Goal: Task Accomplishment & Management: Complete application form

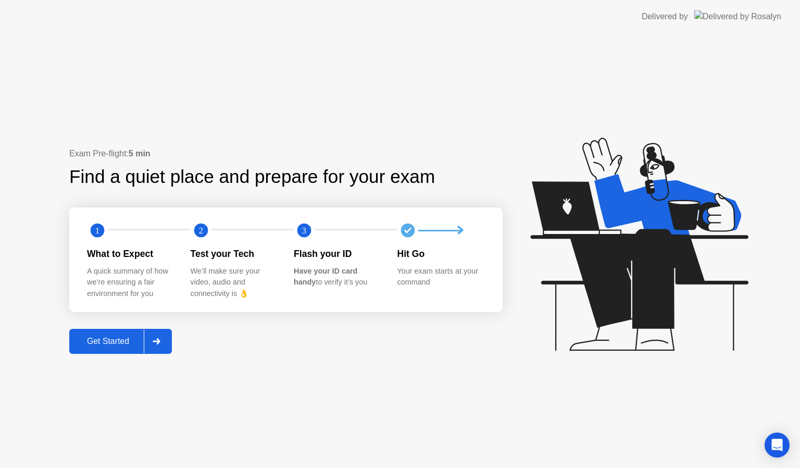
click at [110, 342] on div "Get Started" at bounding box center [107, 340] width 71 height 9
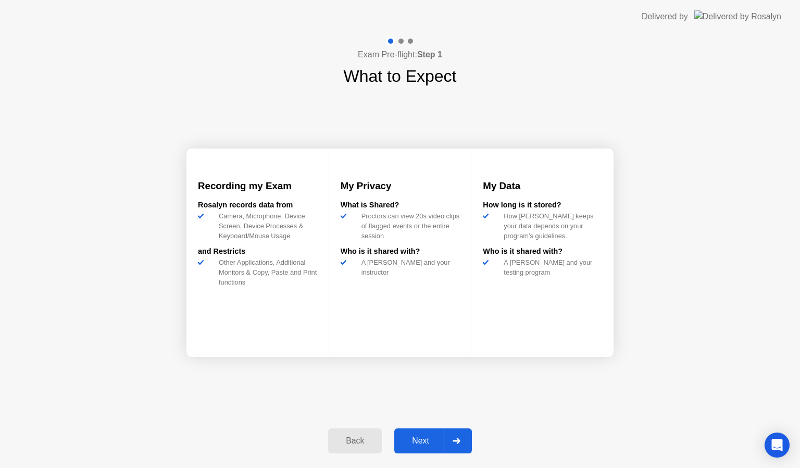
click at [427, 440] on div "Next" at bounding box center [420, 440] width 46 height 9
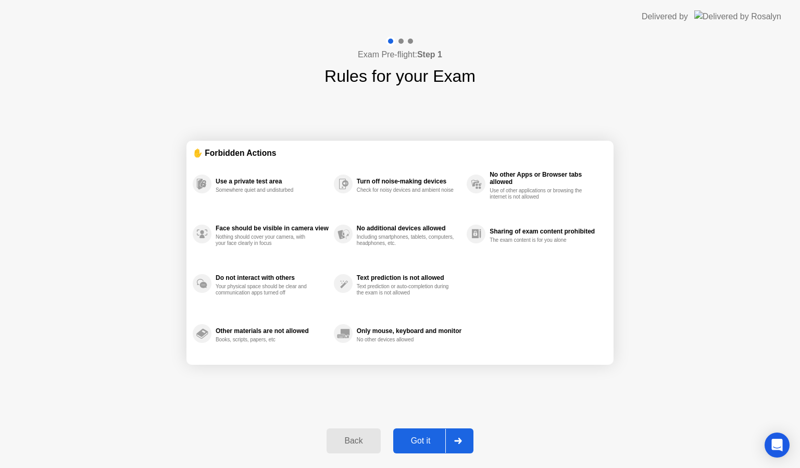
click at [427, 440] on div "Got it" at bounding box center [420, 440] width 49 height 9
select select "**********"
select select "*******"
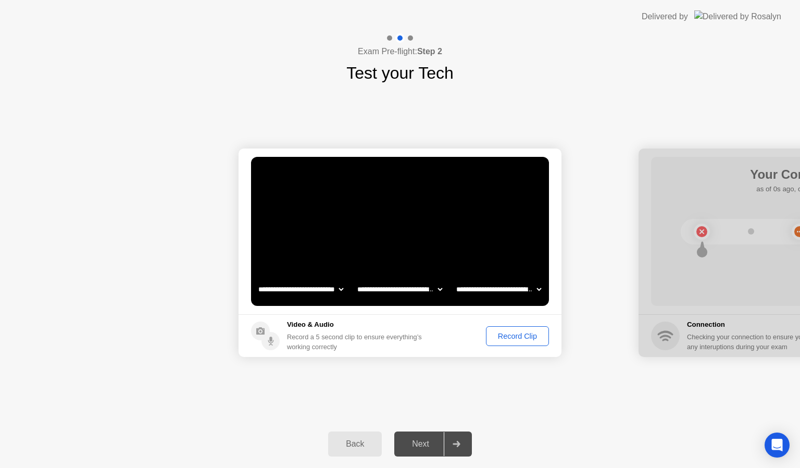
click at [504, 337] on div "Record Clip" at bounding box center [517, 336] width 56 height 8
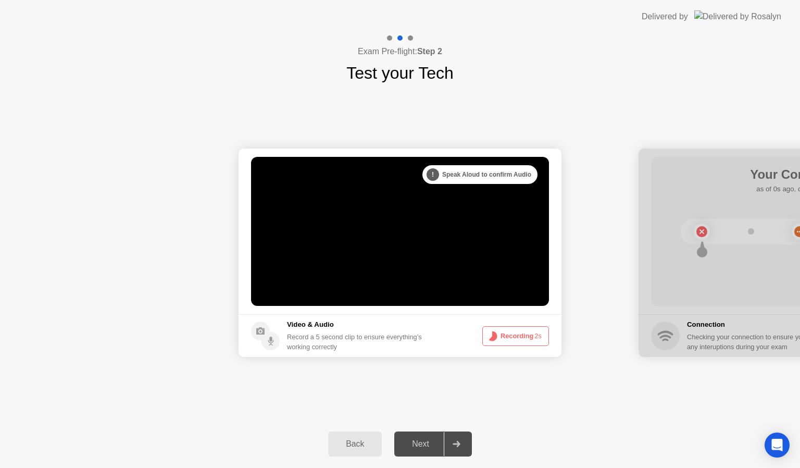
click at [504, 337] on button "Recording 2s" at bounding box center [515, 336] width 67 height 20
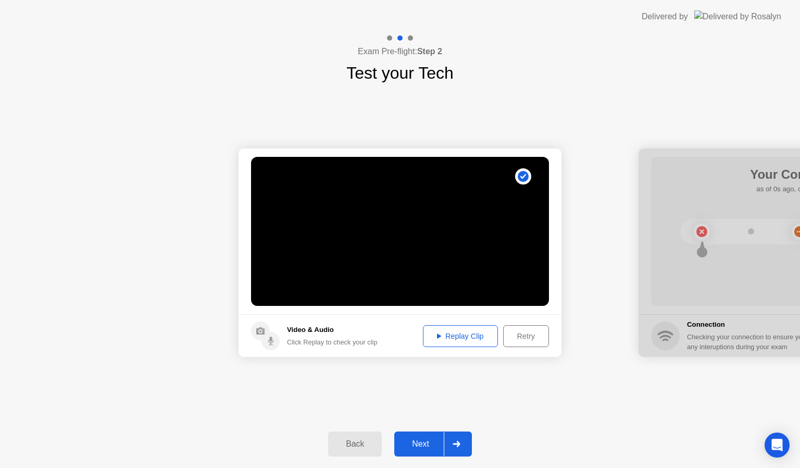
click at [451, 337] on div "Replay Clip" at bounding box center [460, 336] width 68 height 8
click at [420, 440] on div "Next" at bounding box center [420, 443] width 46 height 9
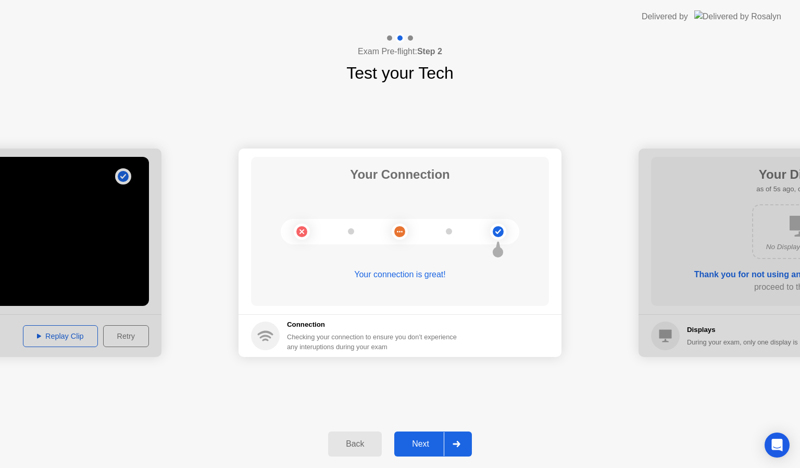
click at [433, 443] on div "Next" at bounding box center [420, 443] width 46 height 9
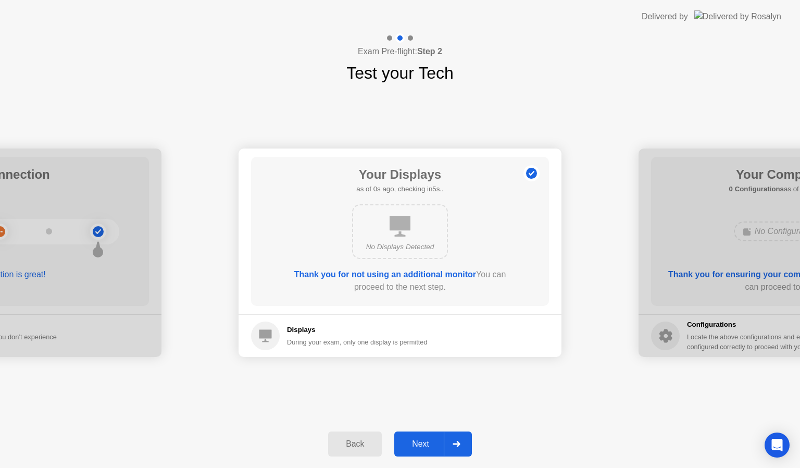
click at [433, 443] on div "Next" at bounding box center [420, 443] width 46 height 9
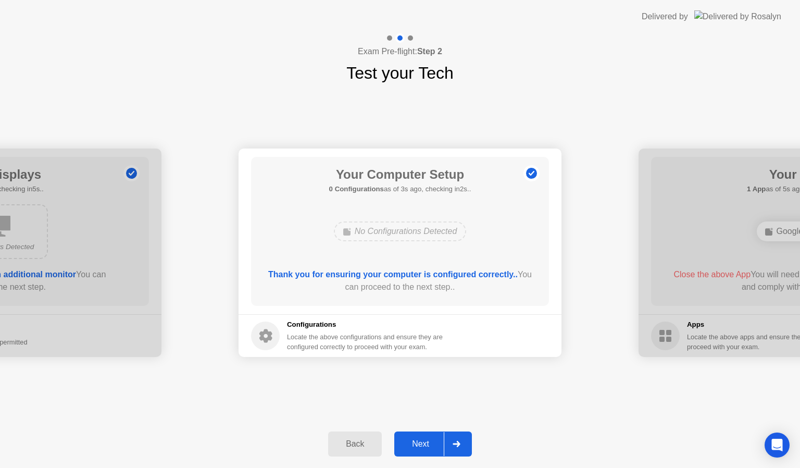
click at [433, 443] on div "Next" at bounding box center [420, 443] width 46 height 9
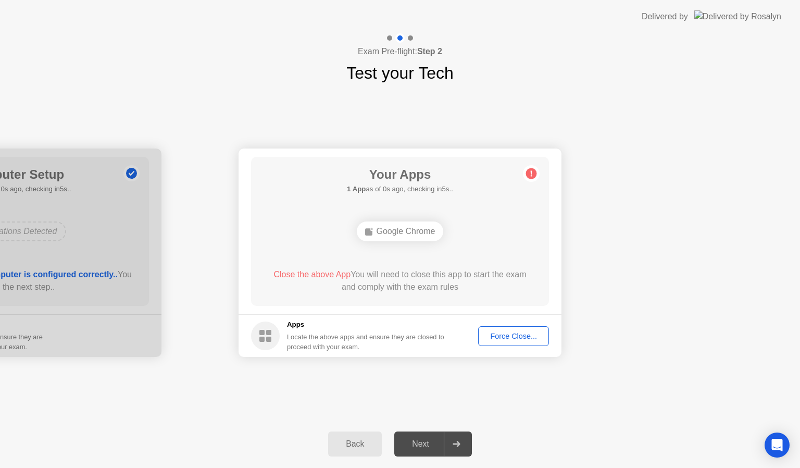
click at [518, 334] on div "Force Close..." at bounding box center [514, 336] width 64 height 8
click at [514, 333] on div "Force Close..." at bounding box center [514, 336] width 64 height 8
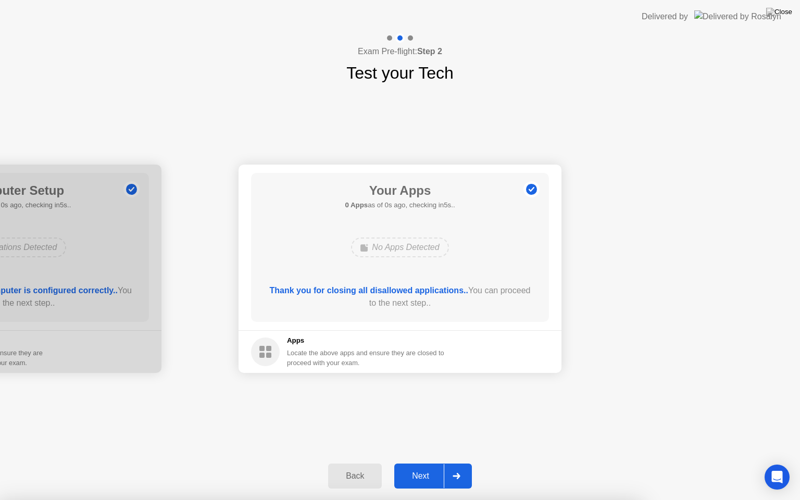
click at [655, 467] on div at bounding box center [400, 500] width 800 height 0
click at [422, 467] on div "Next" at bounding box center [420, 475] width 46 height 9
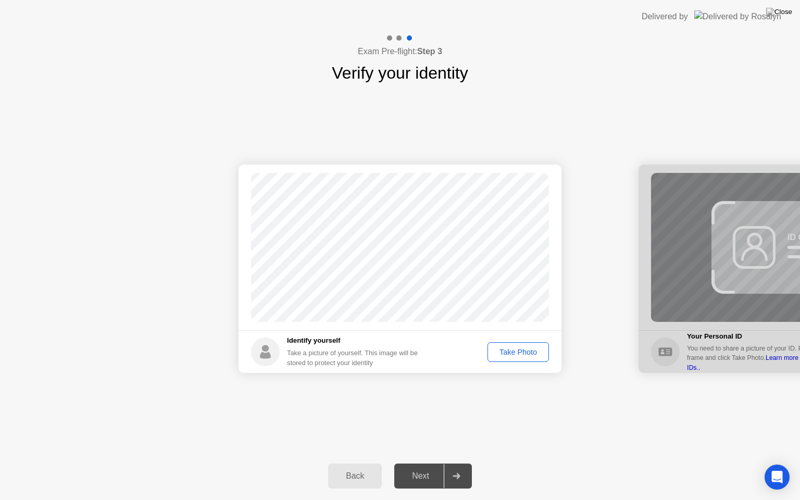
click at [532, 355] on div "Take Photo" at bounding box center [518, 352] width 54 height 8
click at [418, 467] on div "Next" at bounding box center [420, 475] width 46 height 9
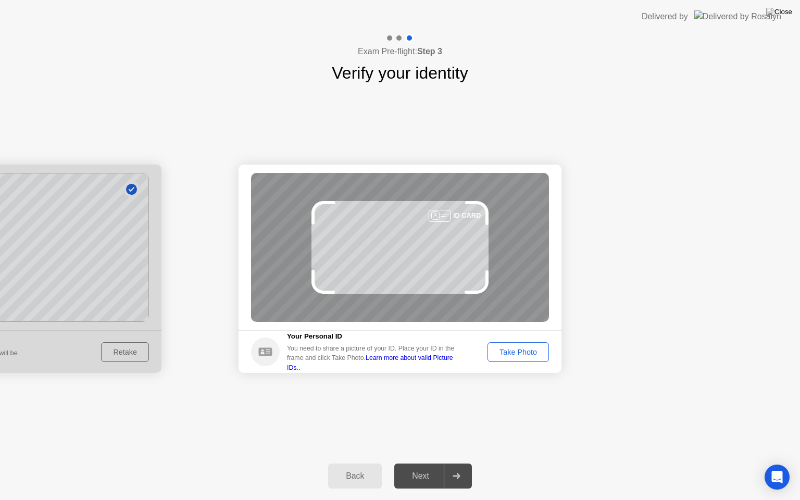
click at [509, 355] on div "Take Photo" at bounding box center [518, 352] width 54 height 8
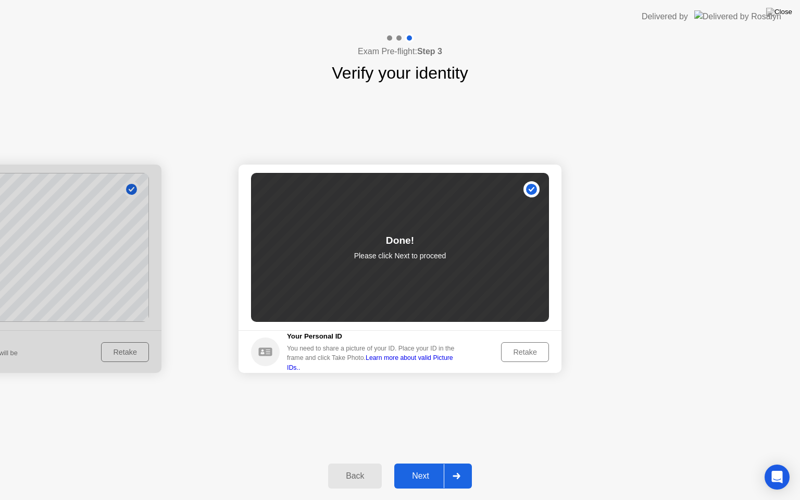
click at [422, 467] on div "Next" at bounding box center [420, 475] width 46 height 9
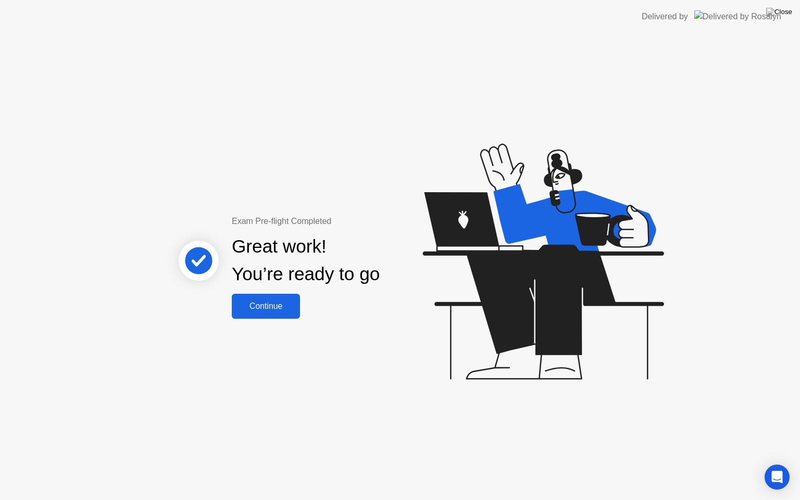
click at [268, 308] on div "Continue" at bounding box center [266, 305] width 62 height 9
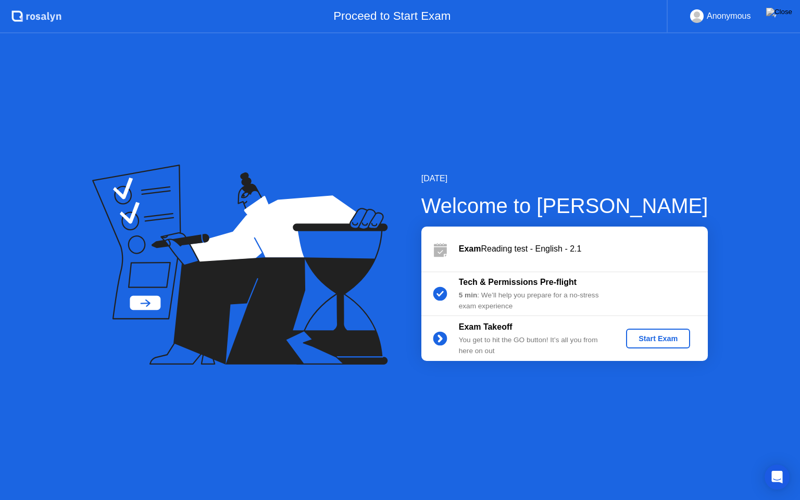
click at [655, 337] on div "Start Exam" at bounding box center [658, 338] width 56 height 8
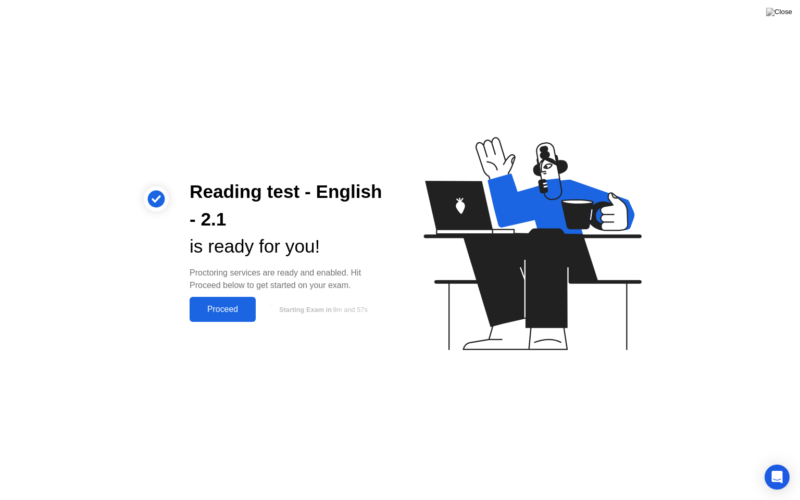
click at [217, 312] on div "Proceed" at bounding box center [223, 309] width 60 height 9
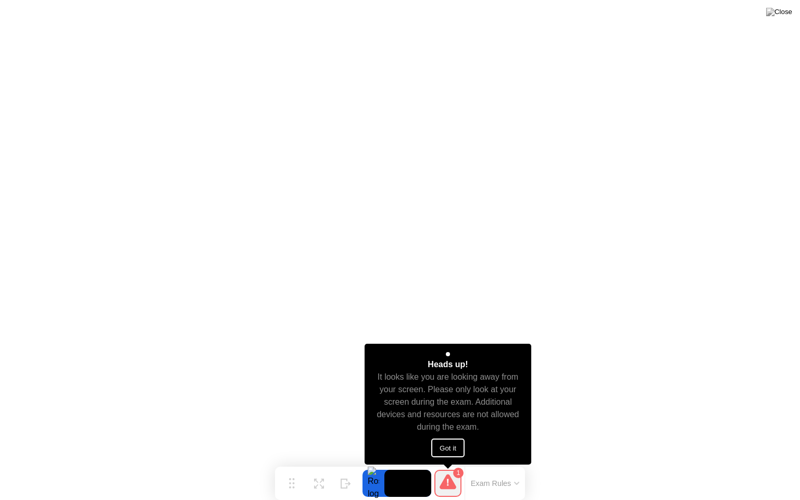
click at [450, 446] on button "Got it" at bounding box center [447, 447] width 33 height 19
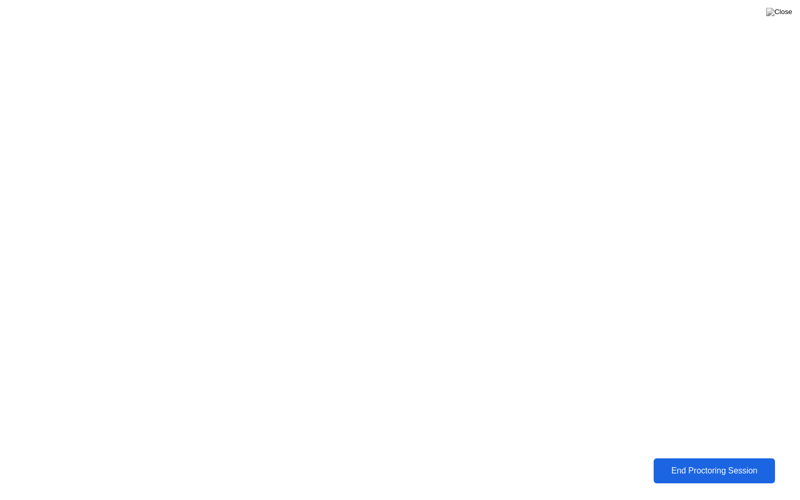
click at [696, 467] on div "End Proctoring Session" at bounding box center [714, 470] width 115 height 9
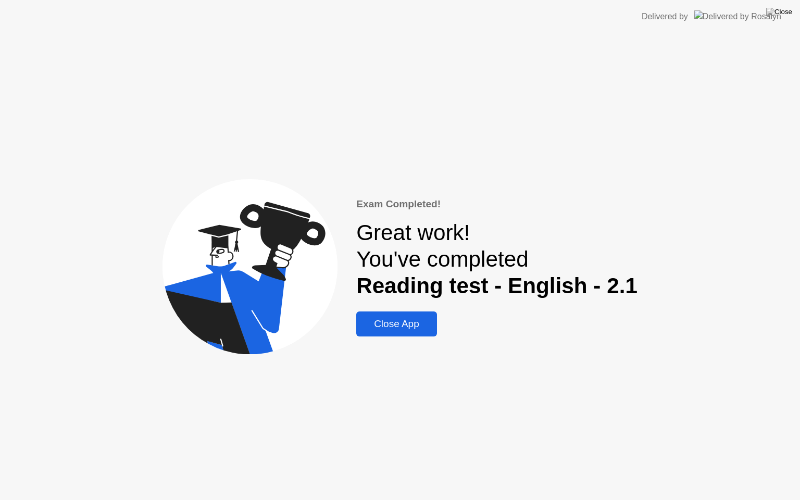
click at [399, 324] on div "Close App" at bounding box center [396, 323] width 74 height 11
